Goal: Find specific page/section: Find specific page/section

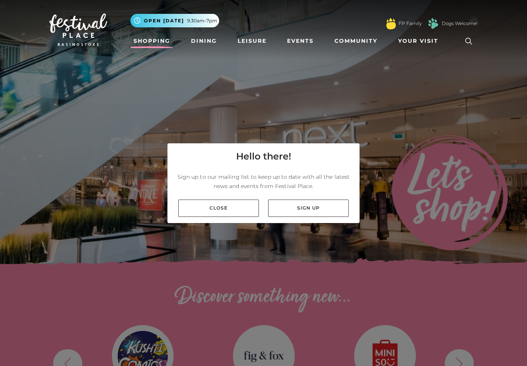
click at [233, 217] on link "Close" at bounding box center [218, 208] width 81 height 17
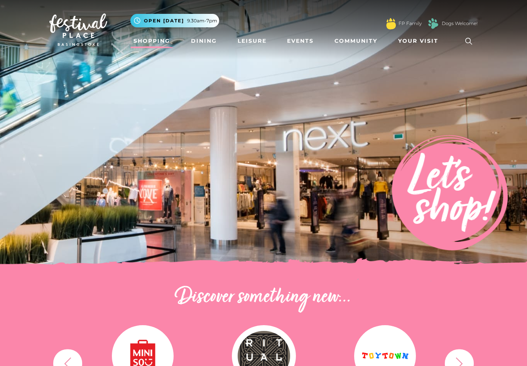
click at [157, 38] on link "Shopping" at bounding box center [151, 41] width 43 height 14
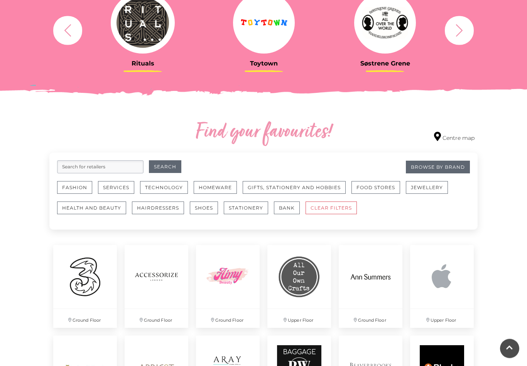
scroll to position [334, 0]
click at [75, 188] on button "Fashion" at bounding box center [74, 187] width 35 height 13
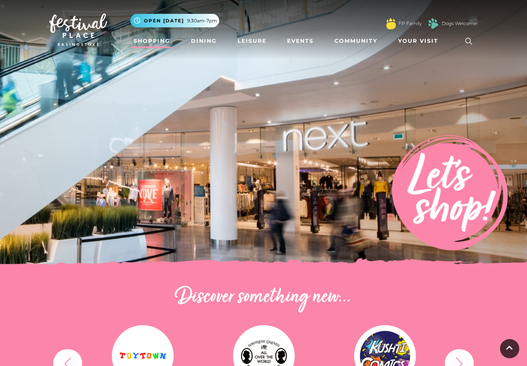
scroll to position [346, 0]
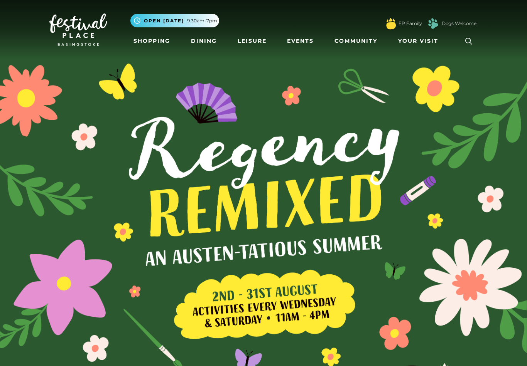
click at [159, 45] on link "Shopping" at bounding box center [151, 41] width 43 height 14
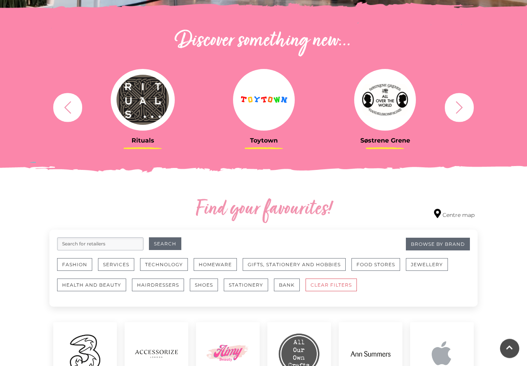
scroll to position [263, 0]
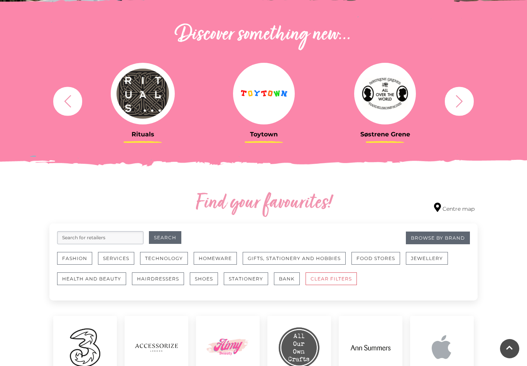
click at [76, 238] on input "search" at bounding box center [100, 237] width 86 height 13
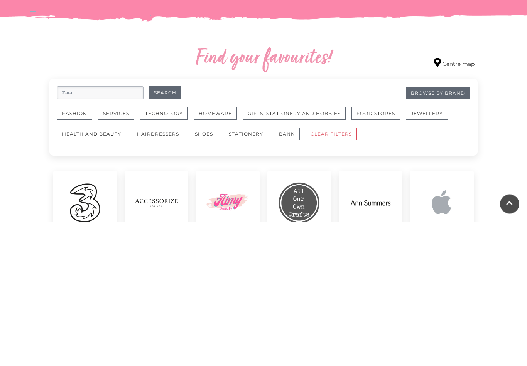
type input "Zara"
click at [173, 231] on button "Search" at bounding box center [165, 237] width 32 height 13
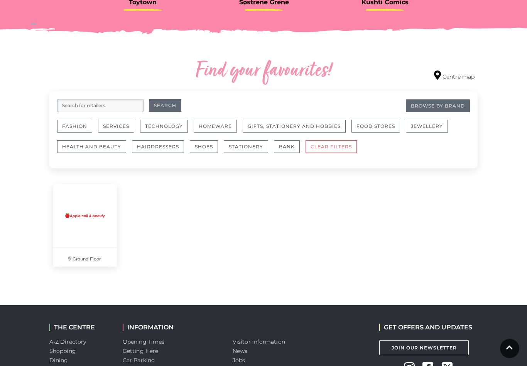
scroll to position [395, 0]
click at [454, 104] on link "Browse By Brand" at bounding box center [438, 106] width 64 height 13
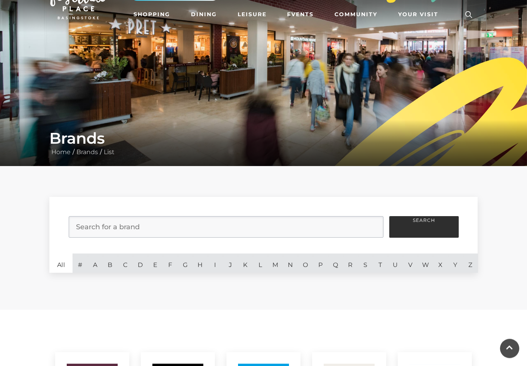
scroll to position [27, 0]
click at [468, 269] on link "Z" at bounding box center [470, 263] width 15 height 19
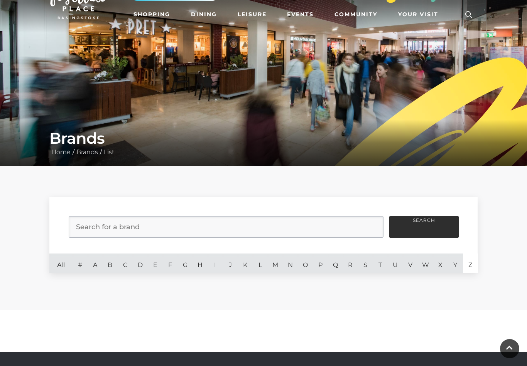
click at [472, 262] on link "Z" at bounding box center [470, 263] width 15 height 19
click at [427, 226] on button "Search" at bounding box center [423, 227] width 69 height 22
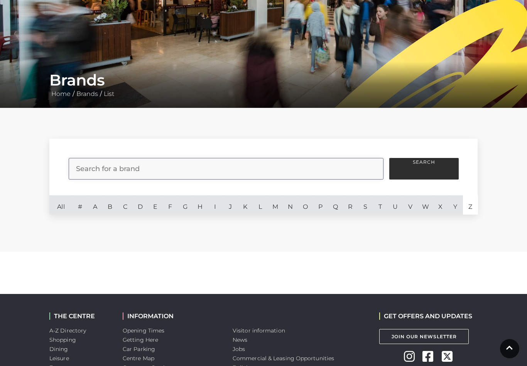
click at [110, 167] on input "search" at bounding box center [226, 169] width 315 height 22
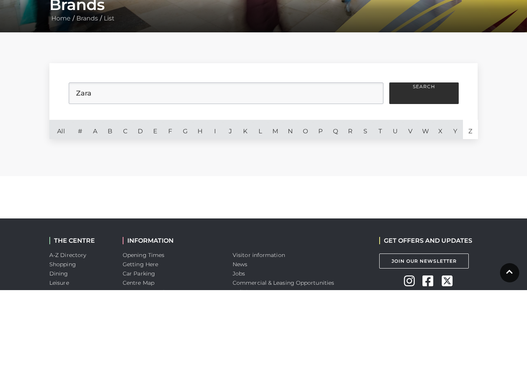
click at [423, 159] on button "Search" at bounding box center [423, 170] width 69 height 22
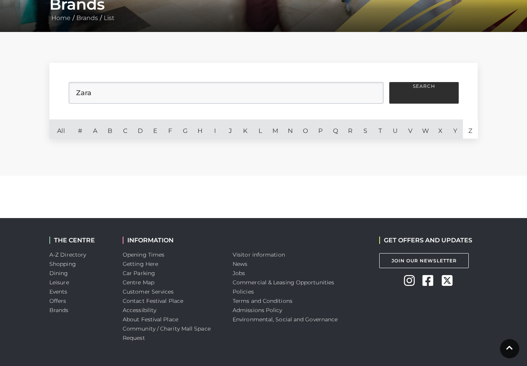
click at [427, 93] on button "Search" at bounding box center [423, 93] width 69 height 22
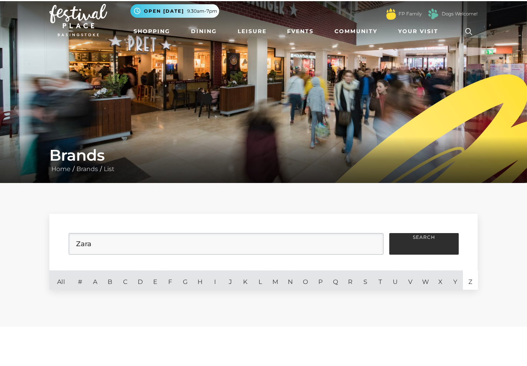
scroll to position [0, 0]
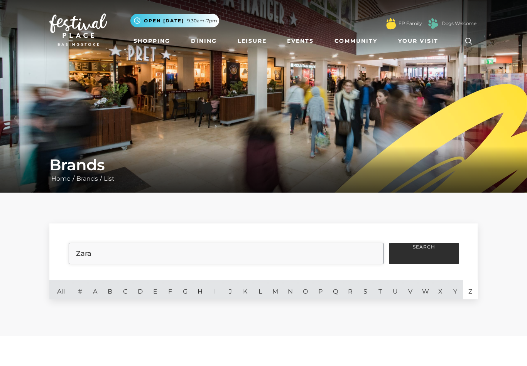
click at [131, 253] on input "Zara" at bounding box center [226, 254] width 315 height 22
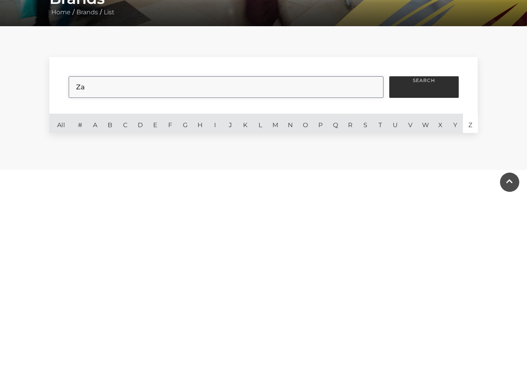
type input "Z"
type input "Mint velvet"
click at [425, 243] on button "Search" at bounding box center [423, 254] width 69 height 22
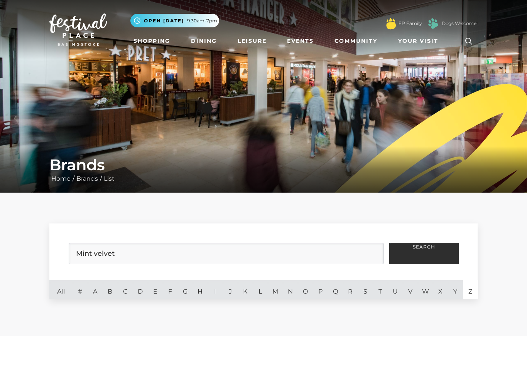
click at [148, 27] on button ".st5{fill:none;stroke:#FFFFFF;stroke-width:2.29;stroke-miterlimit:10;} Open tod…" at bounding box center [174, 20] width 89 height 13
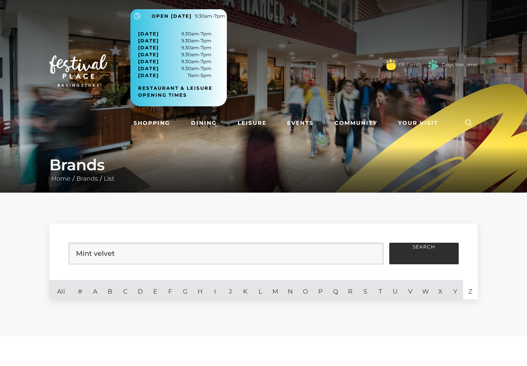
click at [163, 143] on img at bounding box center [263, 96] width 527 height 193
click at [159, 139] on nav "Toggle navigation .st5{fill:none;stroke:#FFFFFF;stroke-width:2.29;stroke-miterl…" at bounding box center [263, 70] width 527 height 141
click at [157, 118] on link "Shopping" at bounding box center [151, 123] width 43 height 14
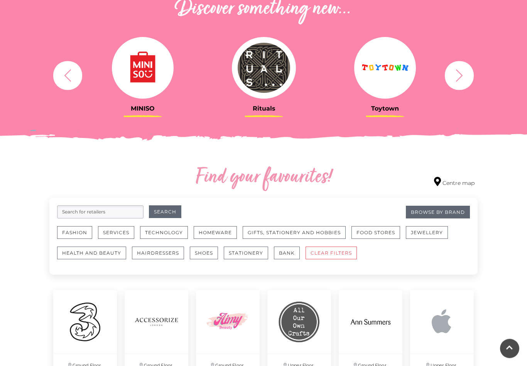
scroll to position [289, 0]
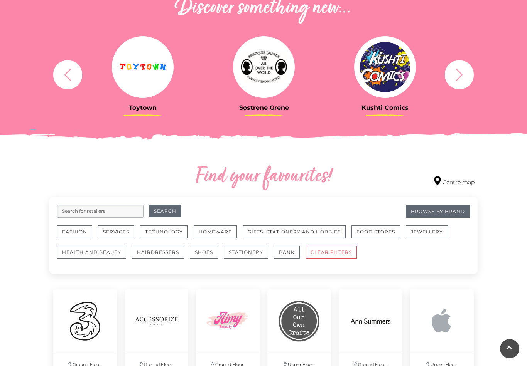
click at [79, 231] on button "Fashion" at bounding box center [74, 232] width 35 height 13
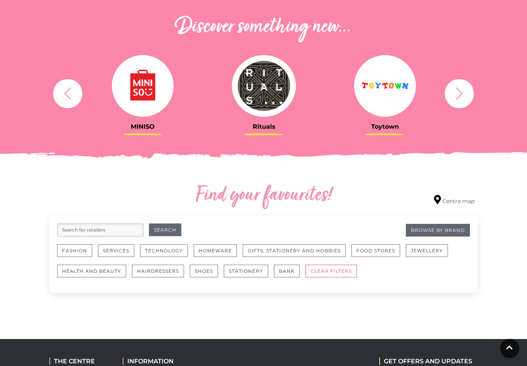
scroll to position [271, 0]
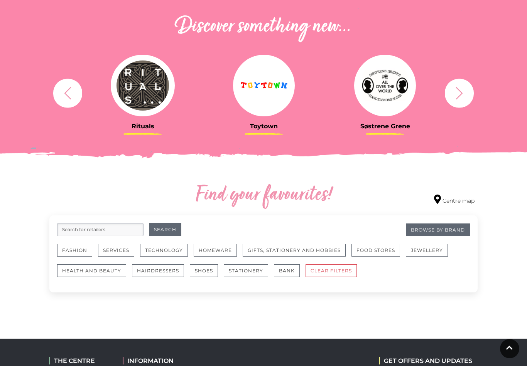
click at [77, 250] on button "Fashion" at bounding box center [74, 250] width 35 height 13
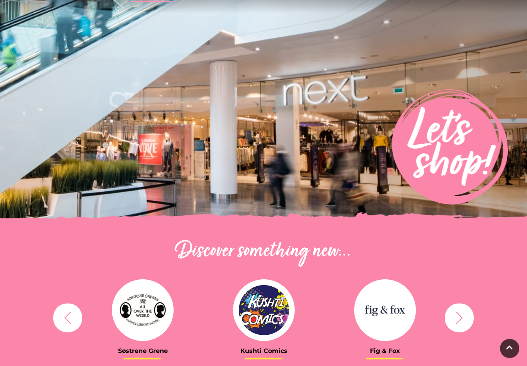
scroll to position [0, 0]
